Goal: Check status: Check status

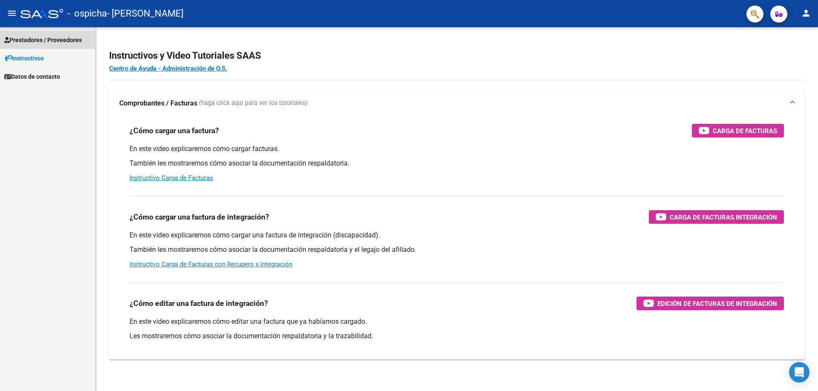
click at [9, 35] on span "Prestadores / Proveedores" at bounding box center [42, 39] width 77 height 9
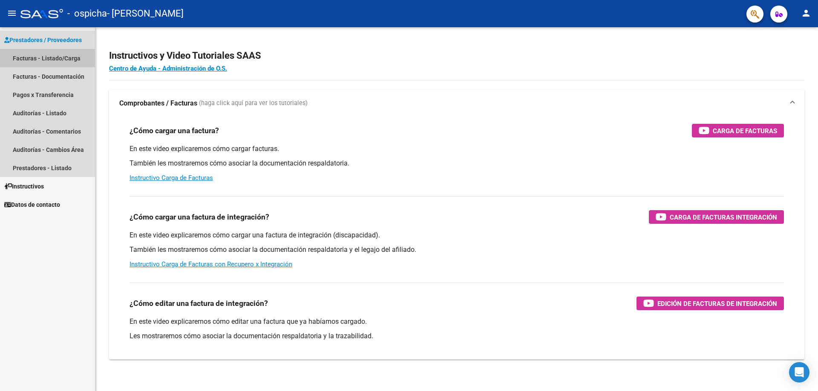
click at [70, 56] on link "Facturas - Listado/Carga" at bounding box center [47, 58] width 95 height 18
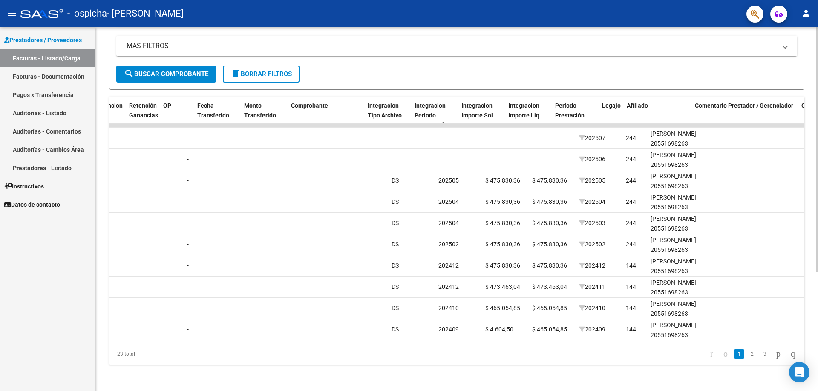
scroll to position [0, 664]
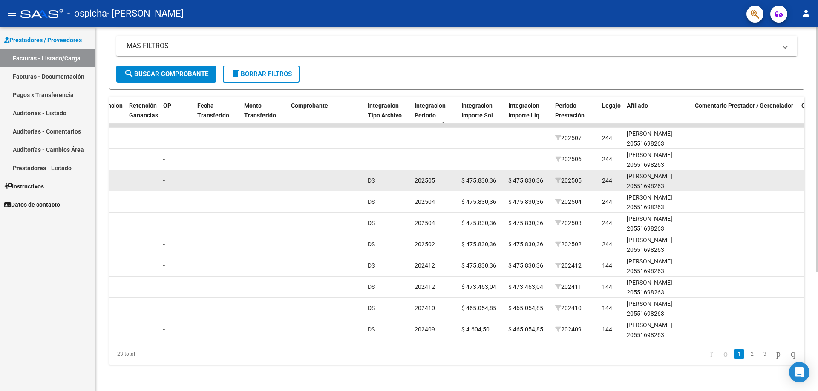
click at [646, 178] on div "[PERSON_NAME] 20551698263" at bounding box center [656, 182] width 61 height 20
click at [532, 179] on span "$ 475.830,36" at bounding box center [525, 180] width 35 height 7
